Goal: Navigation & Orientation: Go to known website

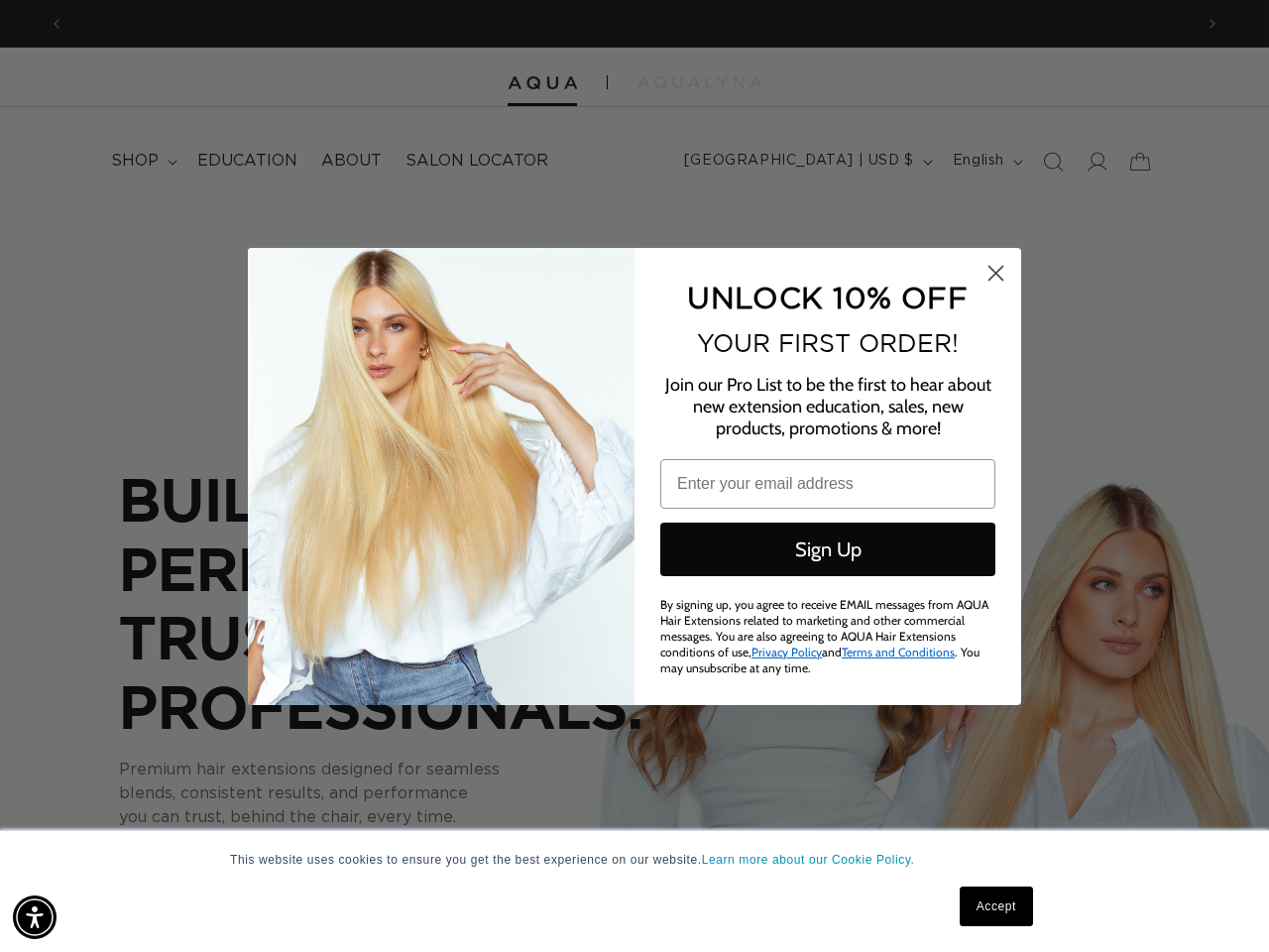
scroll to position [0, 1128]
